Goal: Information Seeking & Learning: Stay updated

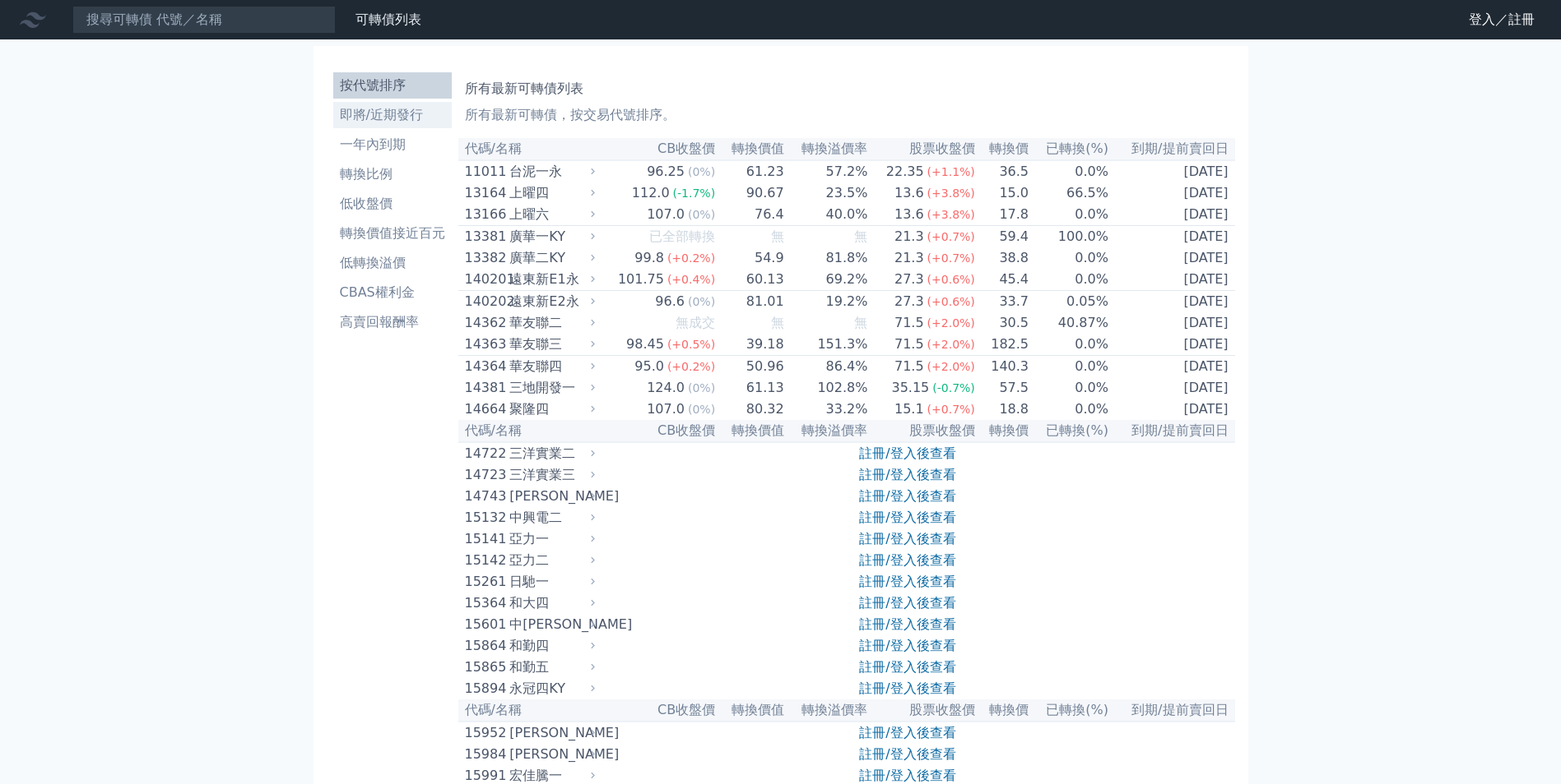
click at [406, 106] on li "即將/近期發行" at bounding box center [392, 115] width 118 height 20
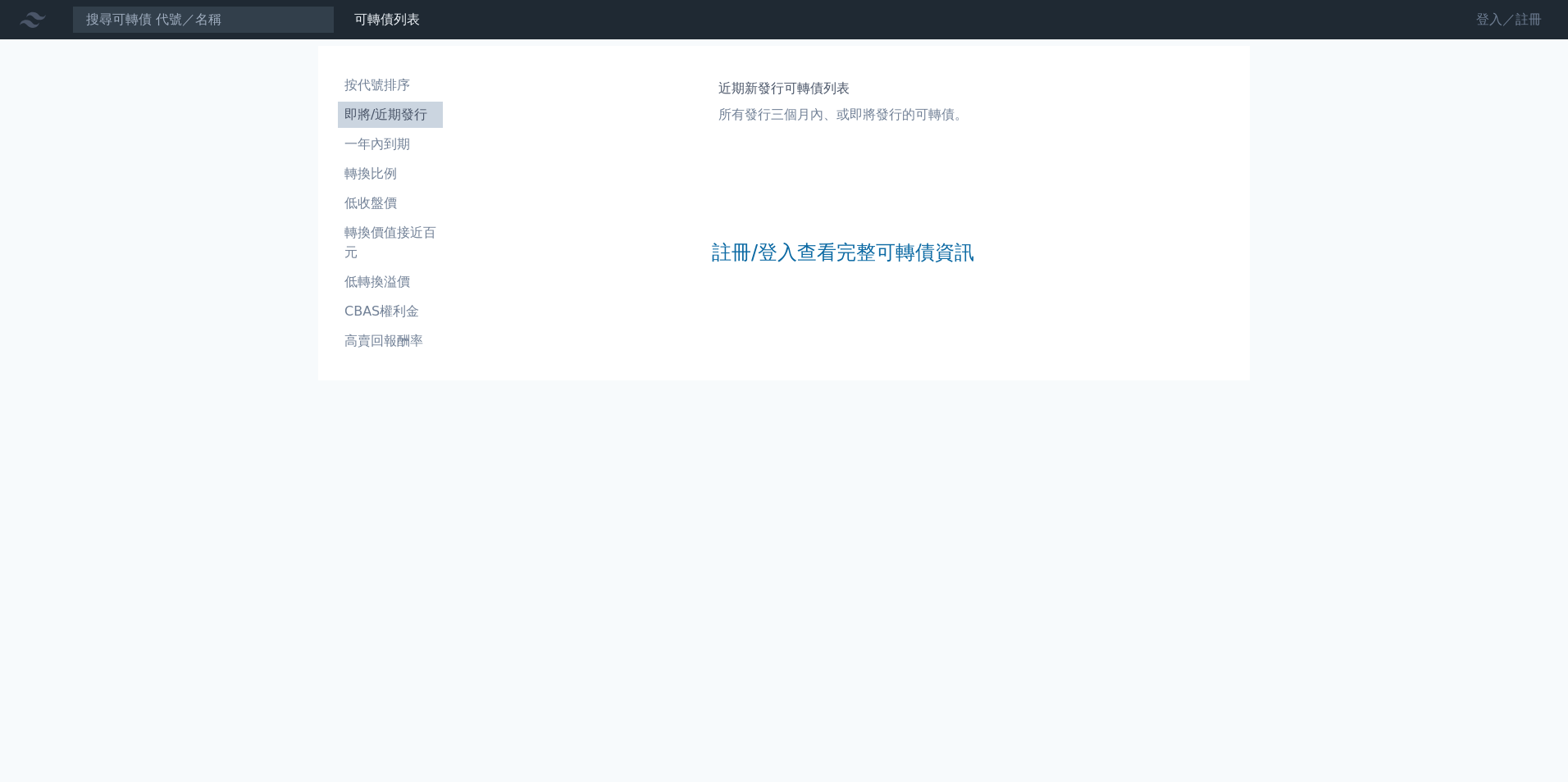
click at [1480, 23] on link "登入／註冊" at bounding box center [1509, 20] width 92 height 26
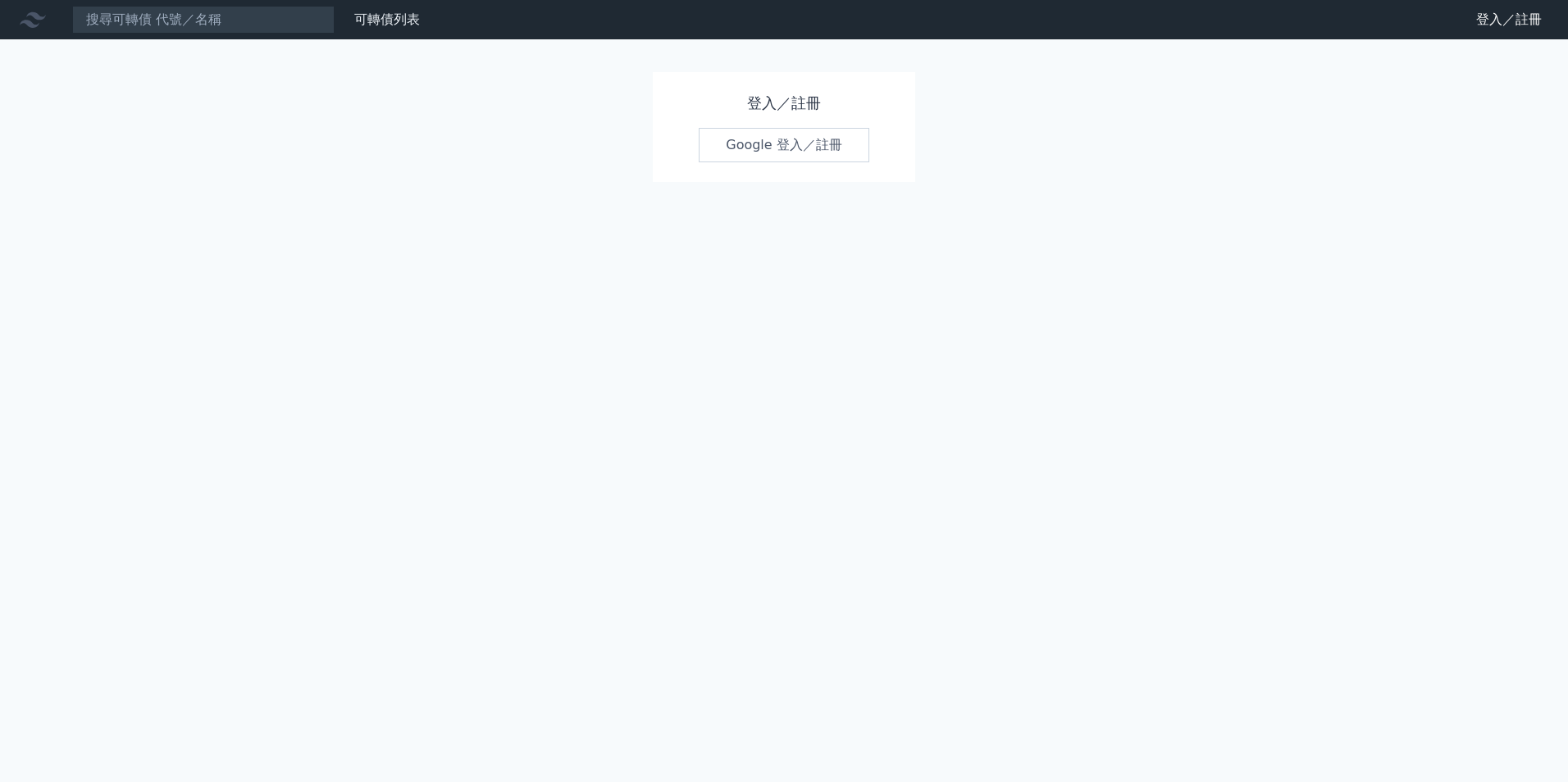
click at [778, 144] on link "Google 登入／註冊" at bounding box center [784, 146] width 171 height 35
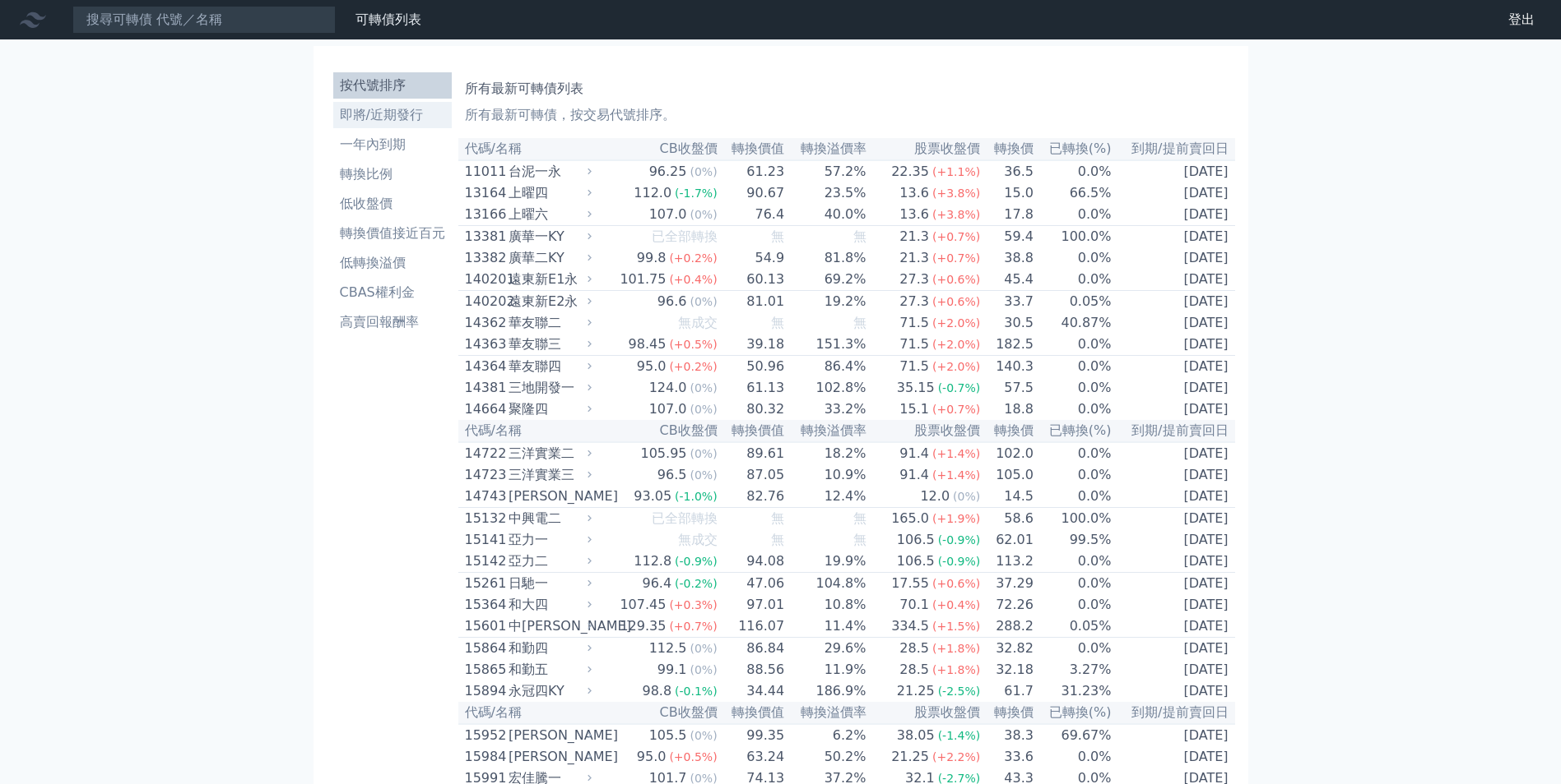
click at [385, 120] on li "即將/近期發行" at bounding box center [392, 115] width 118 height 20
